Goal: Find specific page/section: Find specific page/section

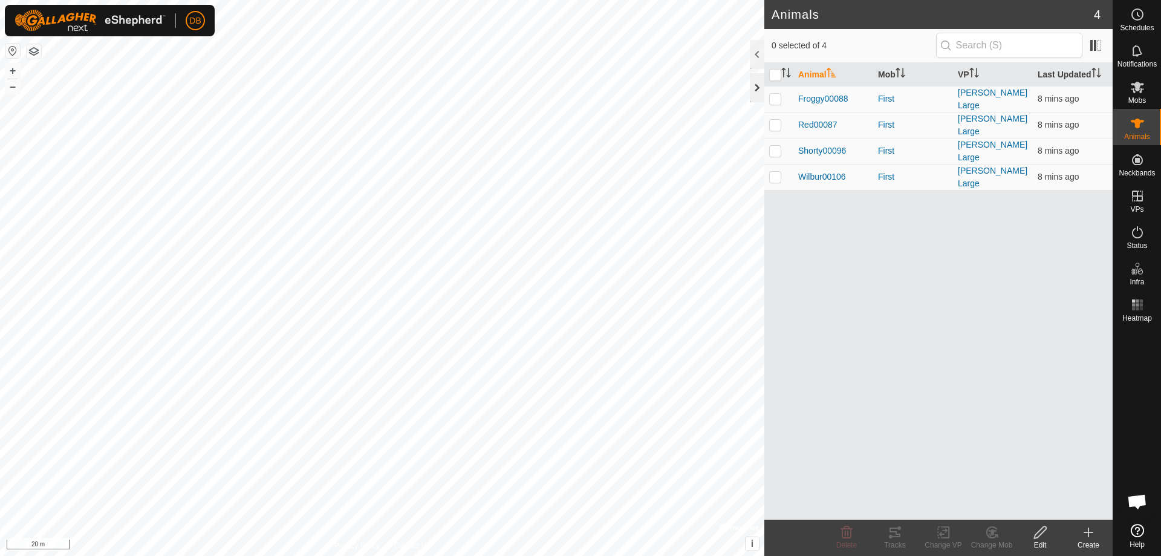
click at [757, 86] on div at bounding box center [757, 87] width 15 height 29
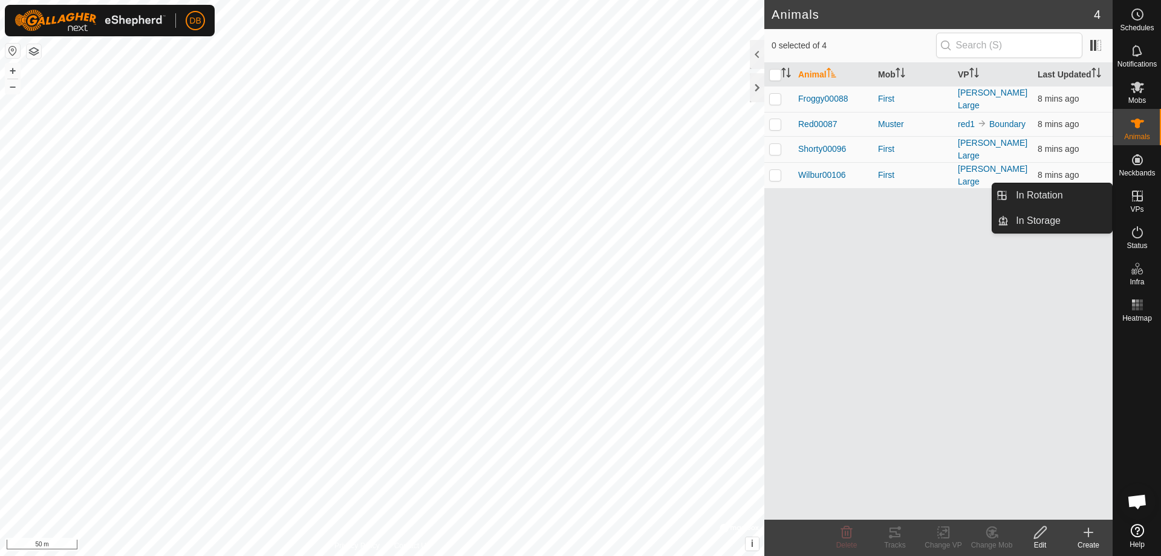
click at [1140, 195] on icon at bounding box center [1138, 196] width 15 height 15
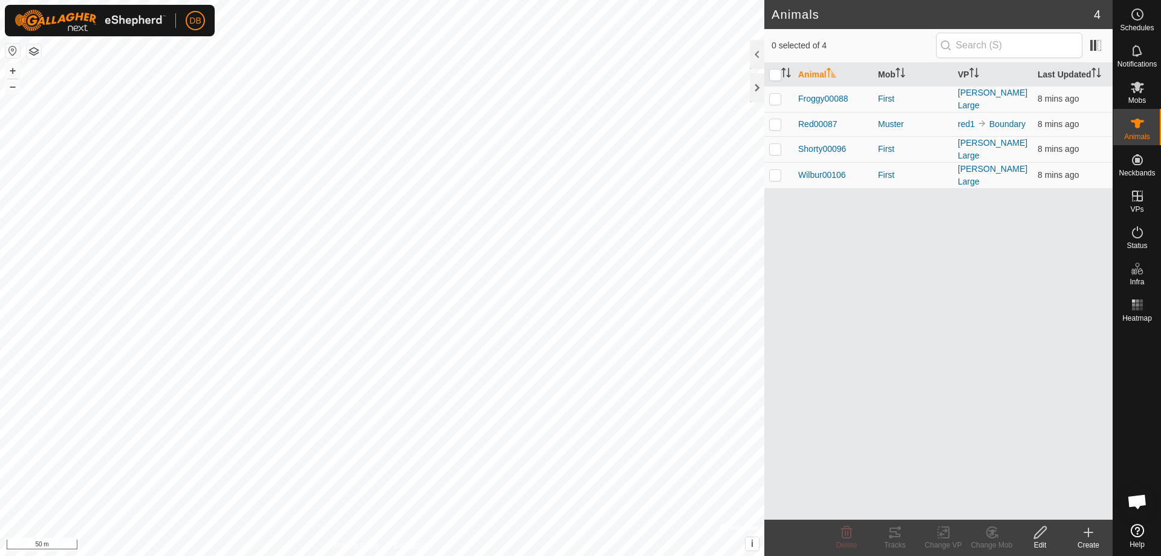
click at [953, 337] on div "Animal Mob VP Last Updated Froggy00088 First Knoll Large 8 mins ago Red00087 Mu…" at bounding box center [939, 291] width 348 height 457
click at [1142, 88] on icon at bounding box center [1138, 87] width 15 height 15
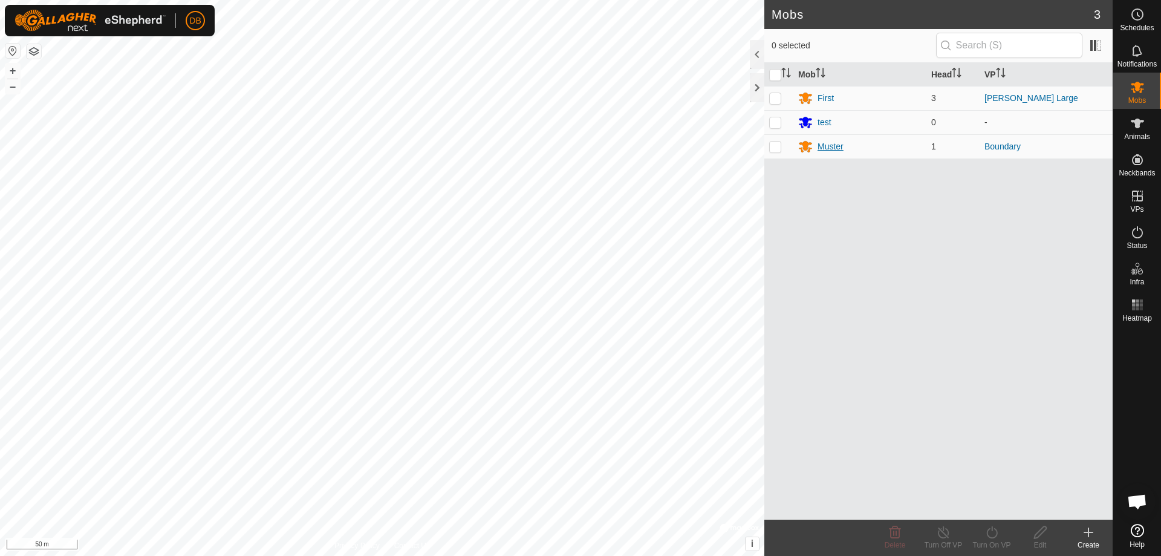
click at [823, 146] on div "Muster" at bounding box center [831, 146] width 26 height 13
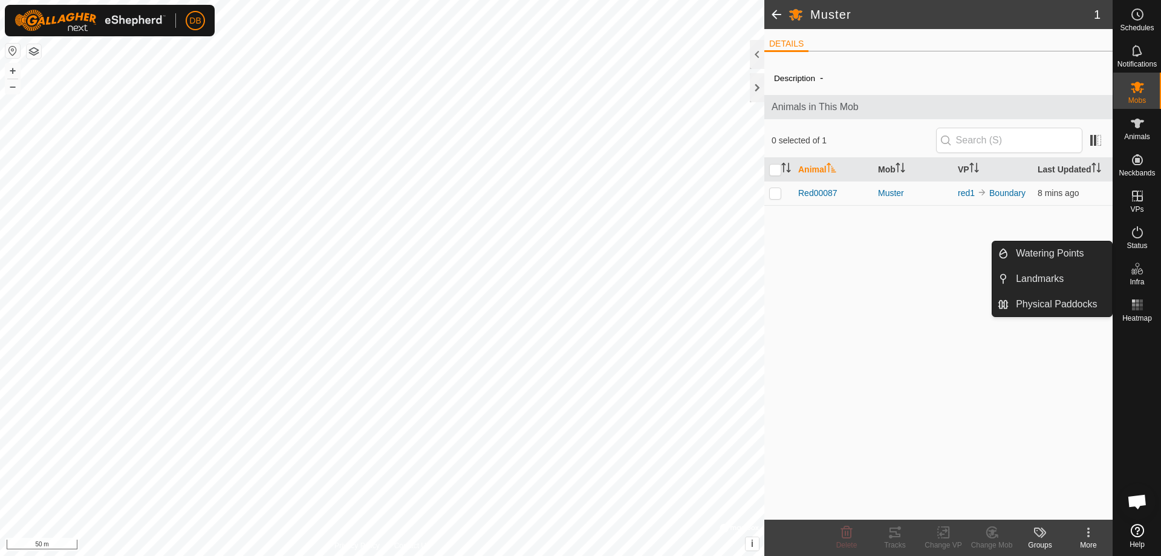
click at [881, 296] on div "Description - Animals in This Mob 0 selected of 1 Animal Mob VP Last Updated Re…" at bounding box center [939, 290] width 348 height 458
